Goal: Navigation & Orientation: Find specific page/section

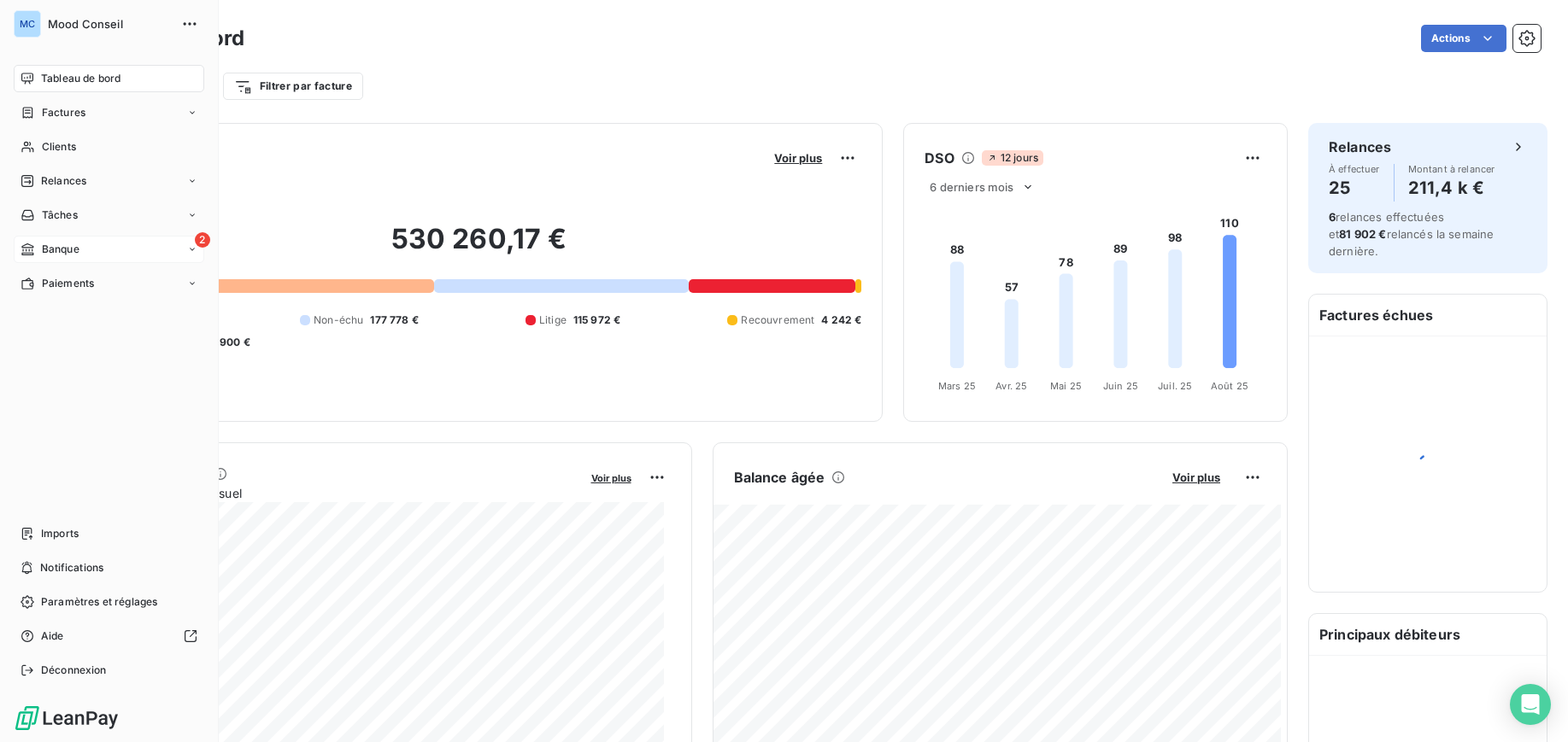
click at [52, 245] on span "Banque" at bounding box center [61, 250] width 38 height 16
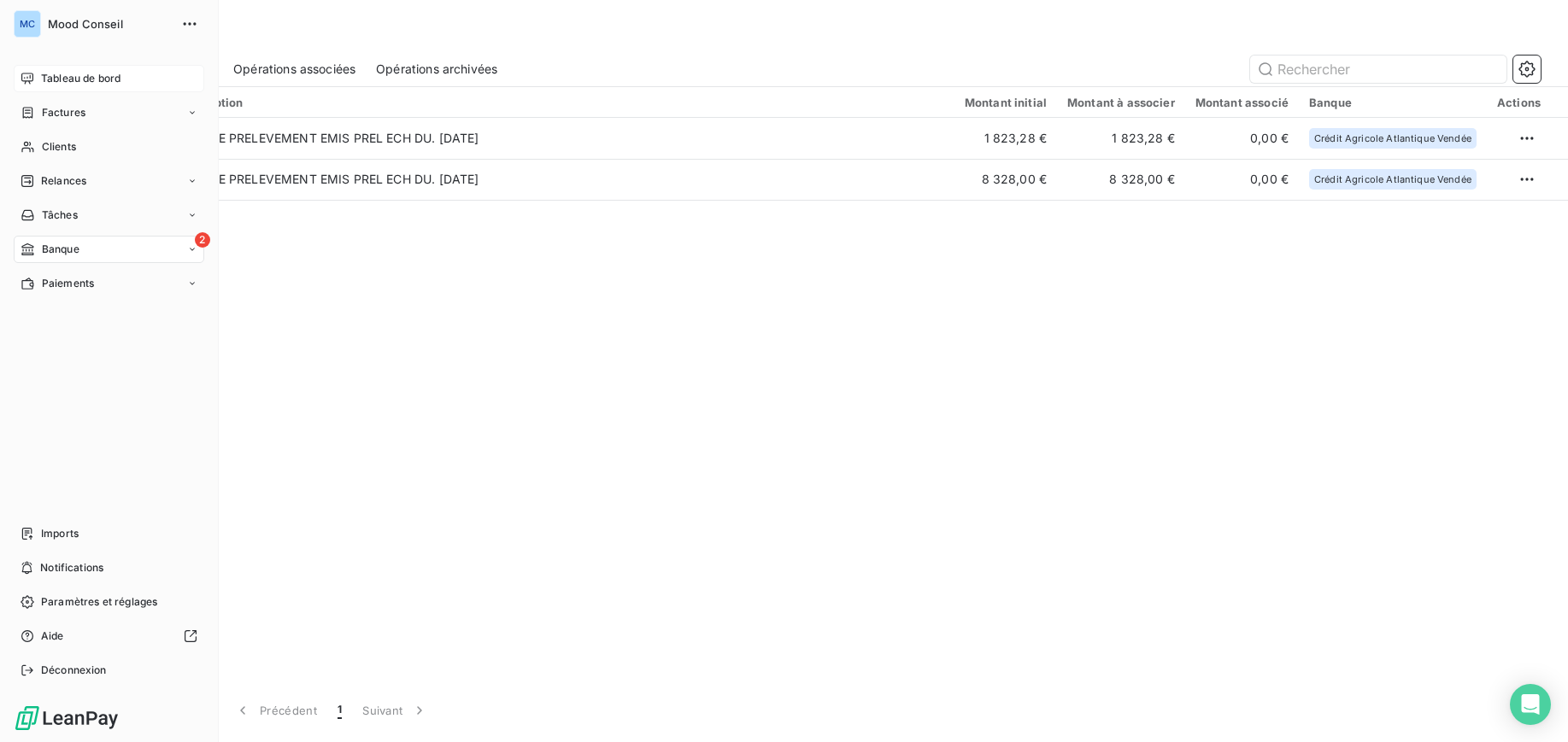
click at [55, 72] on span "Tableau de bord" at bounding box center [81, 78] width 79 height 16
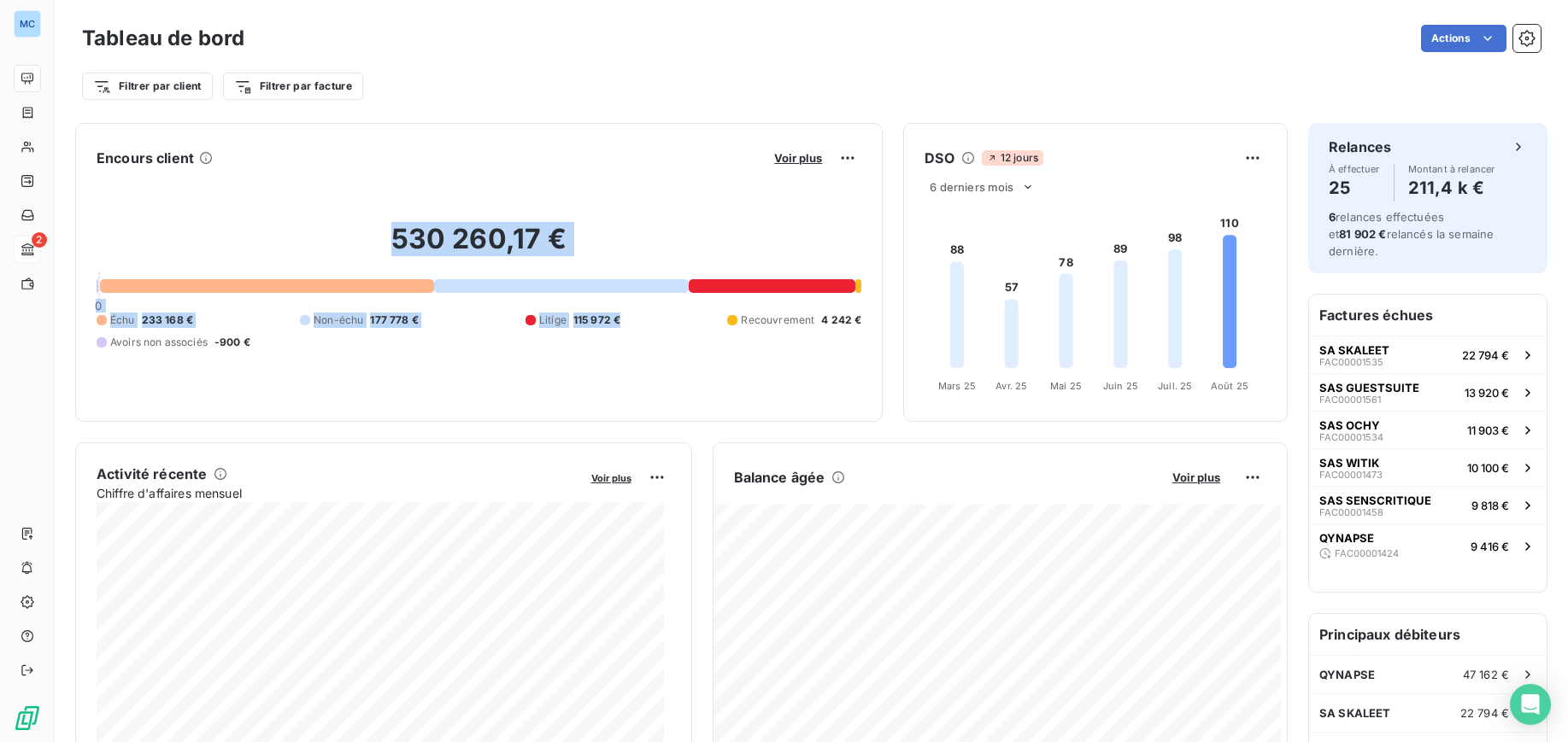
drag, startPoint x: 428, startPoint y: 235, endPoint x: 547, endPoint y: 343, distance: 160.7
click at [573, 343] on div "530 260,17 € 0 Échu 233 168 € Non-échu 177 778 € Litige 115 972 € Recouvrement …" at bounding box center [478, 286] width 765 height 229
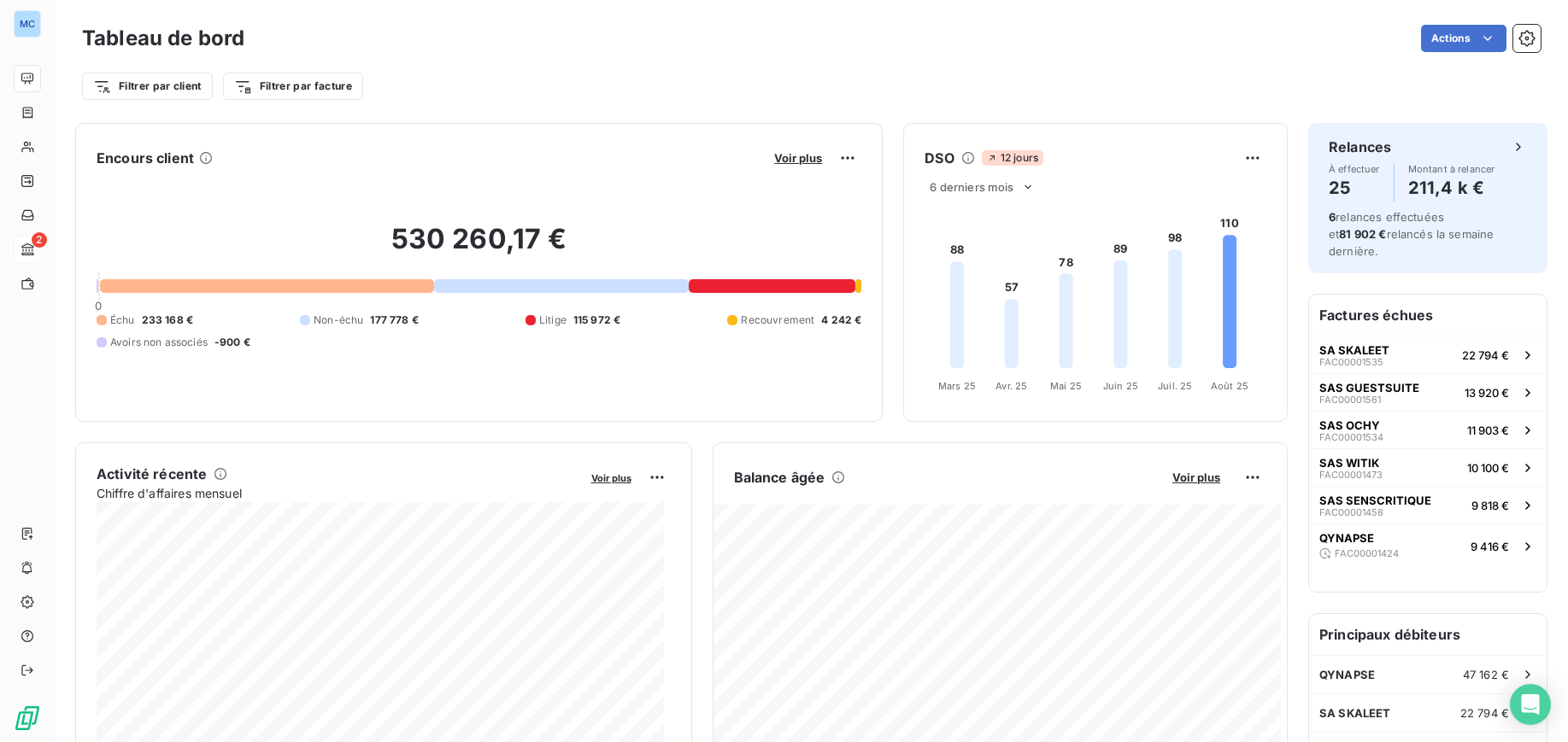
drag, startPoint x: 404, startPoint y: 359, endPoint x: 387, endPoint y: 354, distance: 17.7
click at [402, 359] on div "530 260,17 € 0 Échu 233 168 € Non-échu 177 778 € Litige 115 972 € Recouvrement …" at bounding box center [478, 286] width 765 height 229
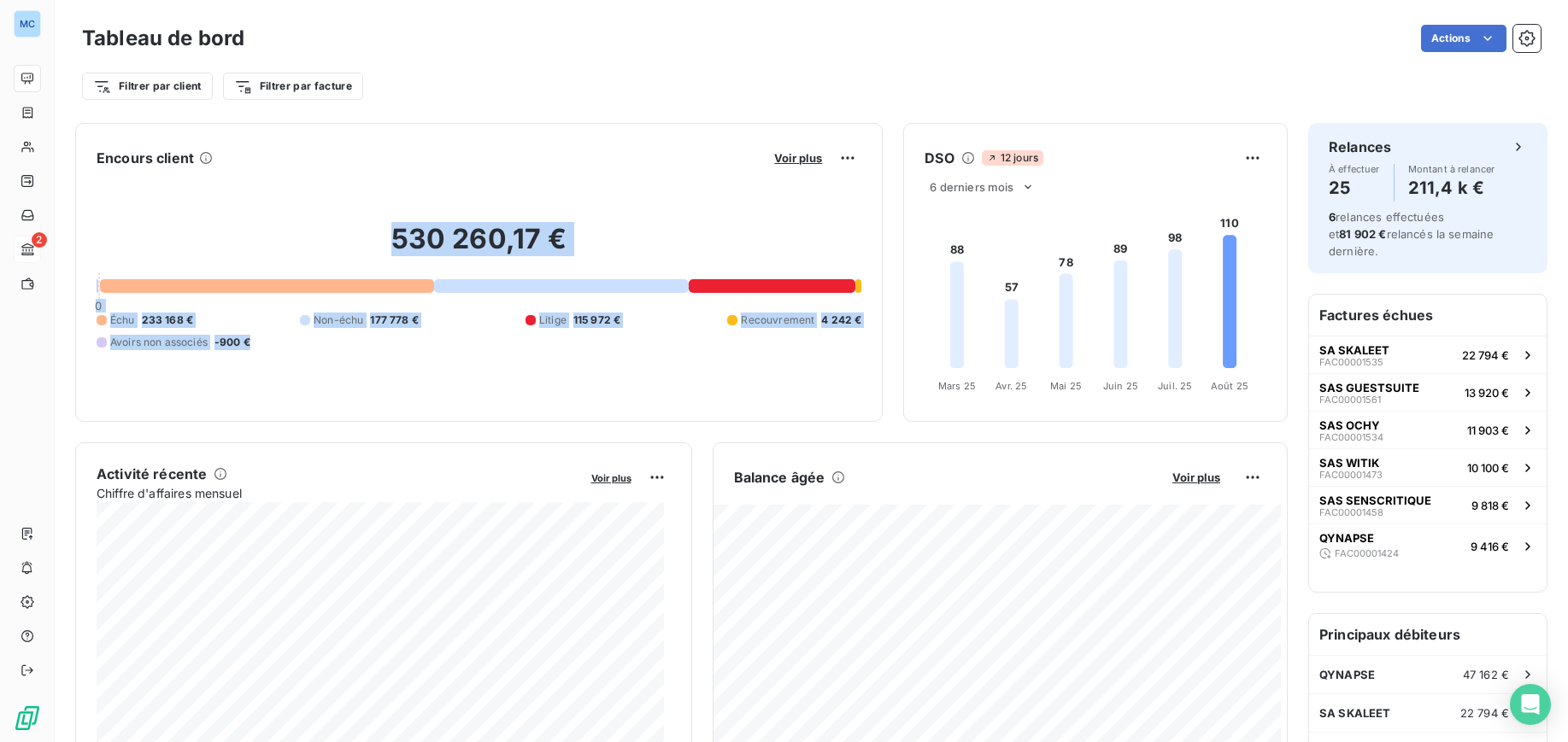
drag, startPoint x: 251, startPoint y: 342, endPoint x: 172, endPoint y: 196, distance: 166.0
click at [172, 196] on div "530 260,17 € 0 Échu 233 168 € Non-échu 177 778 € Litige 115 972 € Recouvrement …" at bounding box center [478, 286] width 765 height 229
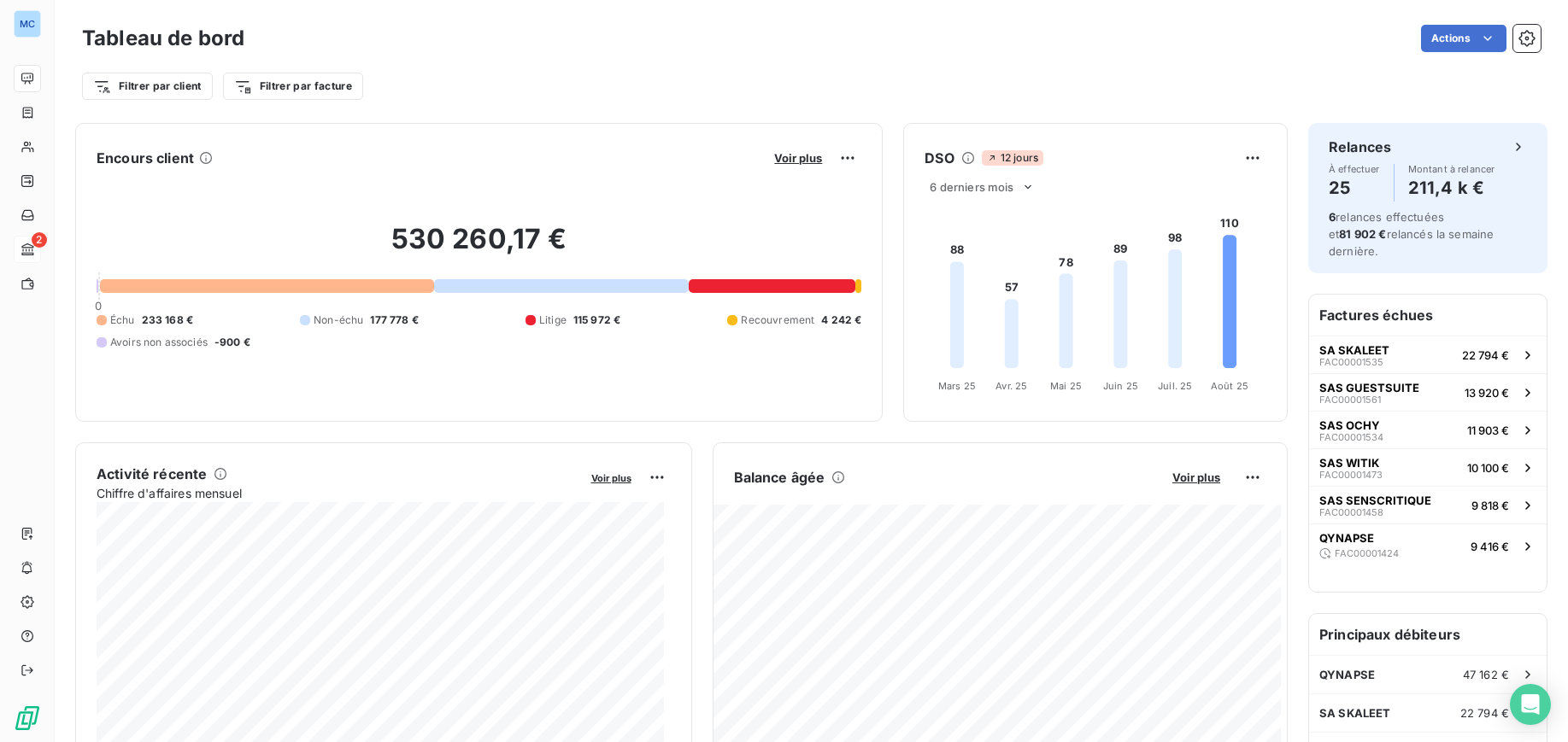
click at [582, 158] on div "Encours client Voir plus" at bounding box center [478, 159] width 765 height 28
